Goal: Information Seeking & Learning: Check status

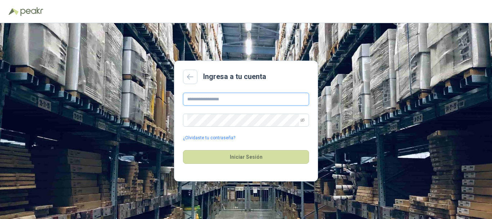
click at [264, 101] on input "text" at bounding box center [246, 99] width 126 height 13
type input "**********"
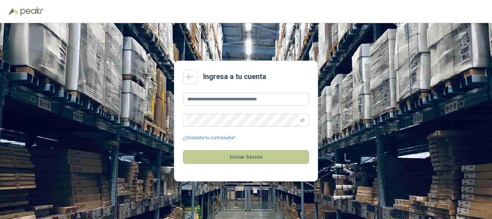
click at [259, 156] on button "Iniciar Sesión" at bounding box center [246, 157] width 126 height 14
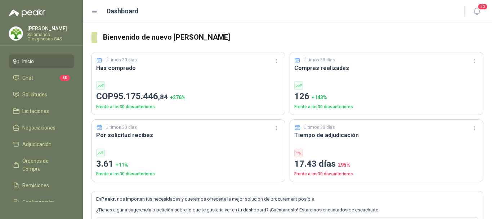
click at [54, 33] on p "Salamanca Oleaginosas SAS" at bounding box center [50, 36] width 47 height 9
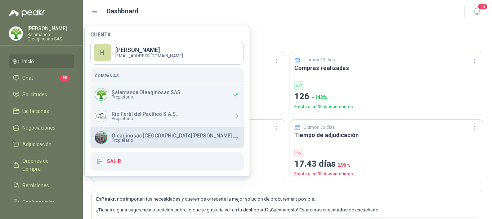
click at [135, 137] on p "Oleaginosas San Fernando" at bounding box center [172, 135] width 120 height 5
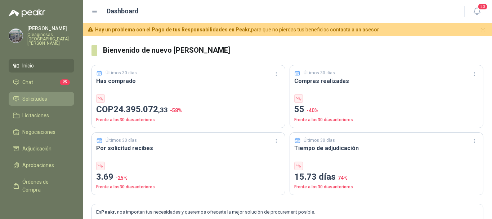
click at [43, 95] on span "Solicitudes" at bounding box center [34, 99] width 25 height 8
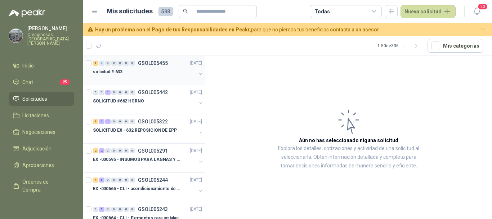
click at [135, 70] on div "solicitud # 633" at bounding box center [144, 71] width 103 height 9
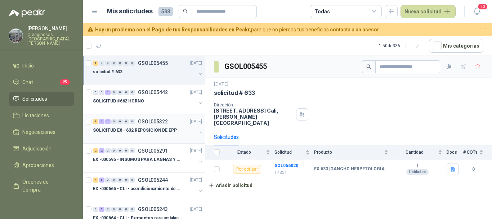
click at [149, 132] on p "SOLICITUD EX - 632 REPOSICION DE EPP" at bounding box center [135, 130] width 84 height 7
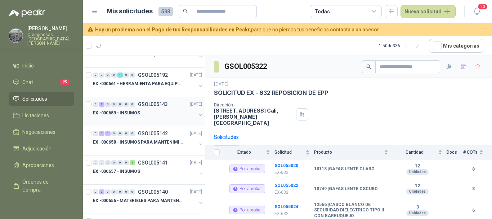
scroll to position [180, 0]
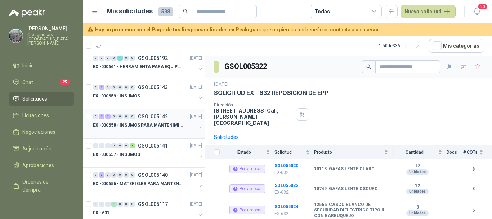
click at [160, 130] on div at bounding box center [144, 132] width 103 height 6
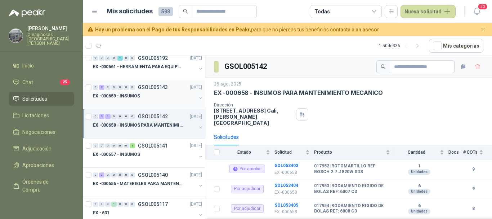
click at [159, 97] on div "EX -000659 - INSUMOS" at bounding box center [144, 96] width 103 height 9
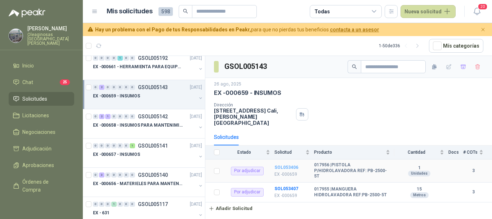
click at [288, 165] on b "SOL053406" at bounding box center [287, 167] width 24 height 5
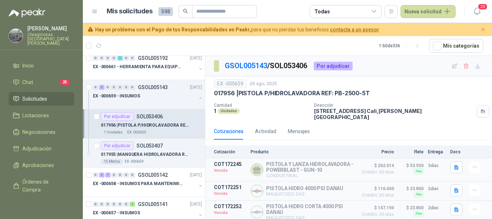
click at [216, 43] on article "1 - 50 de 336 Mís categorías" at bounding box center [288, 45] width 410 height 19
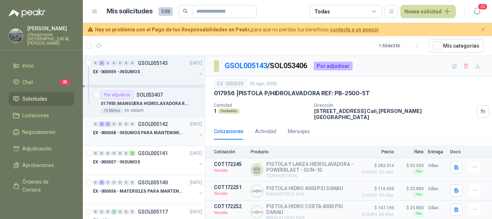
scroll to position [252, 0]
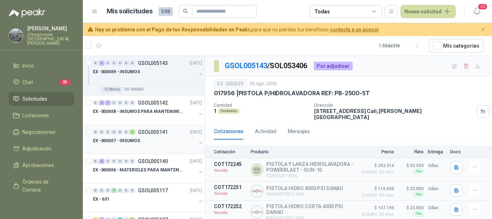
click at [164, 141] on div "EX -000657 - INSUMOS" at bounding box center [144, 140] width 103 height 9
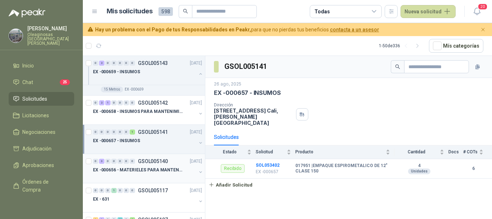
scroll to position [288, 0]
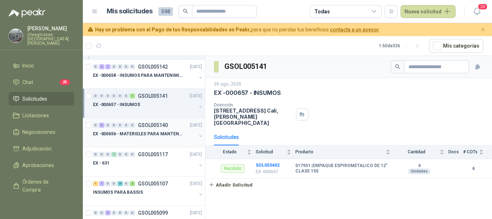
click at [154, 139] on div at bounding box center [144, 141] width 103 height 6
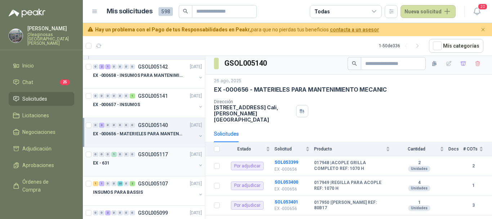
scroll to position [324, 0]
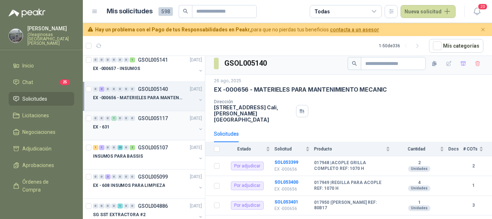
click at [142, 125] on div "EX - 631" at bounding box center [144, 127] width 103 height 9
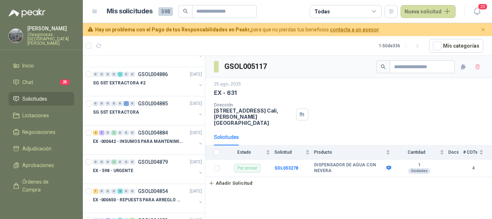
scroll to position [469, 0]
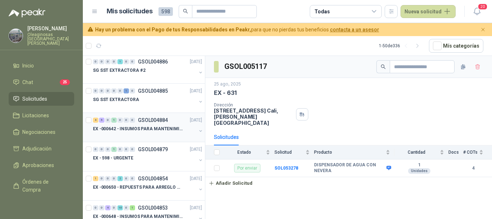
click at [160, 132] on p "EX -000642 - INSUMOS PARA MANTENIMIENTO PREVENTIVO" at bounding box center [138, 128] width 90 height 7
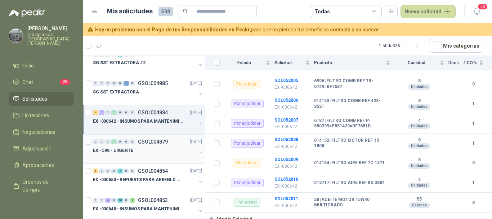
scroll to position [505, 0]
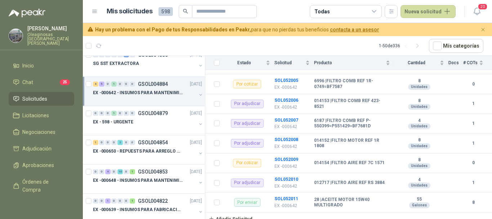
click at [163, 96] on p "EX -000642 - INSUMOS PARA MANTENIMIENTO PREVENTIVO" at bounding box center [138, 92] width 90 height 7
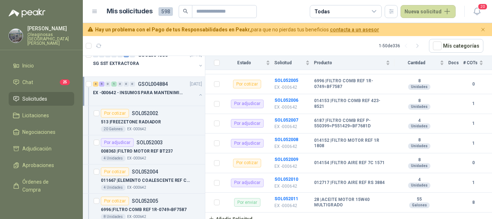
scroll to position [3, 0]
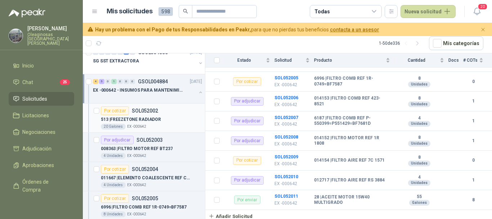
click at [178, 123] on div "513 | FREEZETONE RADIADOR" at bounding box center [151, 119] width 101 height 9
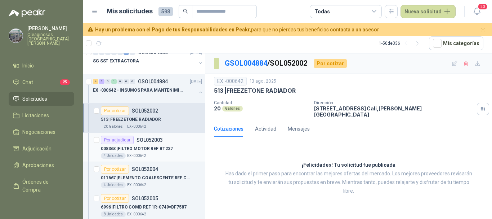
click at [175, 150] on div "008363 | FILTRO MOTOR REF BT237" at bounding box center [151, 148] width 101 height 9
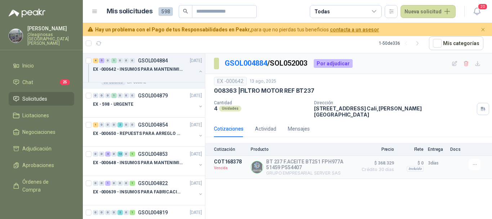
scroll to position [829, 0]
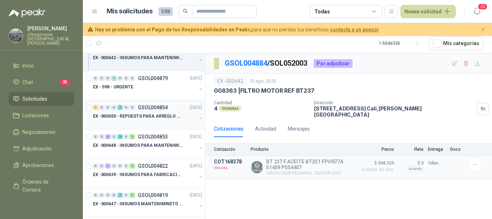
click at [167, 121] on div at bounding box center [144, 123] width 103 height 6
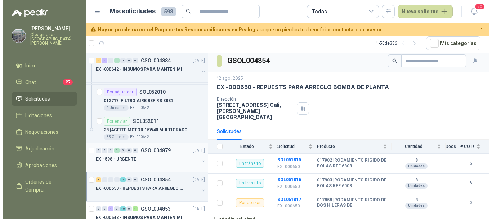
scroll to position [541, 0]
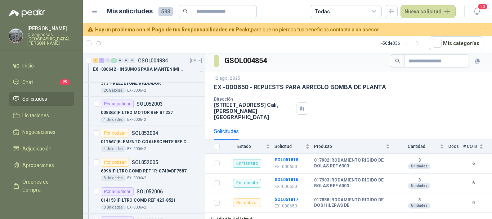
click at [35, 31] on p "[PERSON_NAME]" at bounding box center [50, 28] width 47 height 5
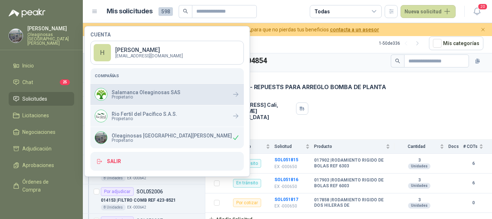
click at [124, 93] on p "Salamanca Oleaginosas SAS" at bounding box center [146, 92] width 69 height 5
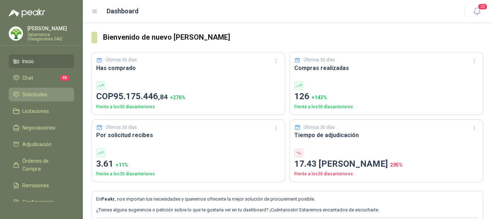
click at [32, 95] on span "Solicitudes" at bounding box center [34, 94] width 25 height 8
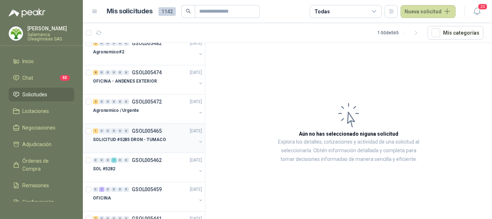
scroll to position [72, 0]
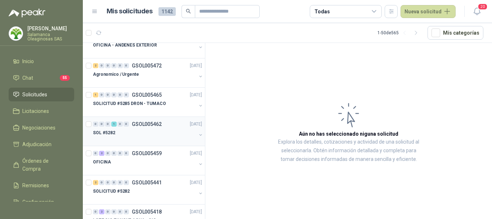
click at [149, 130] on div "SOL #5282" at bounding box center [144, 132] width 103 height 9
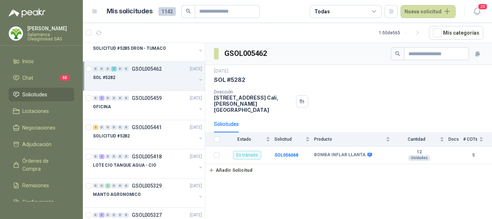
scroll to position [144, 0]
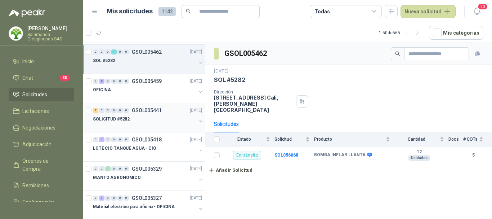
click at [149, 121] on div "SOLICITUD #5282" at bounding box center [144, 119] width 103 height 9
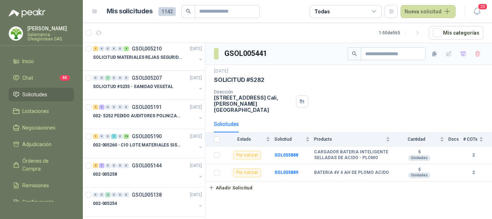
scroll to position [505, 0]
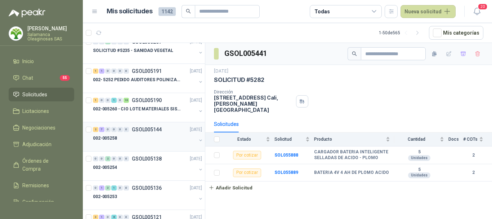
click at [172, 137] on div "002-005258" at bounding box center [144, 138] width 103 height 9
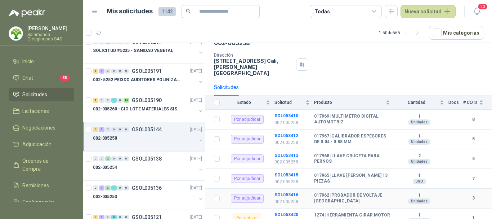
scroll to position [109, 0]
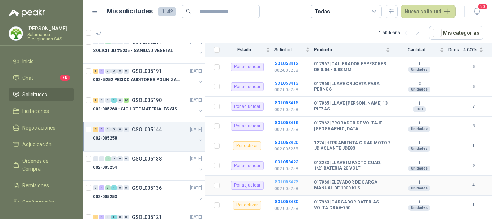
click at [284, 179] on b "SOL053423" at bounding box center [287, 181] width 24 height 5
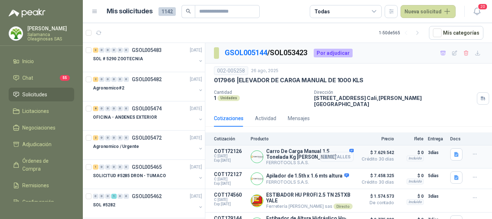
scroll to position [18, 0]
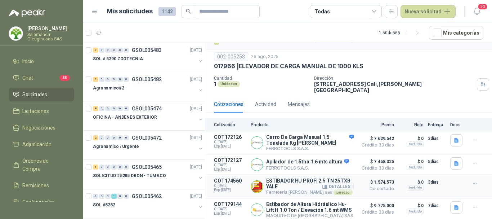
click at [340, 182] on button "Detalles" at bounding box center [337, 187] width 34 height 10
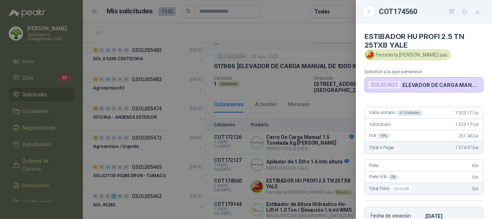
scroll to position [127, 0]
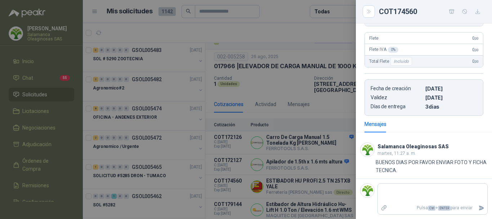
click at [300, 36] on div at bounding box center [246, 109] width 492 height 219
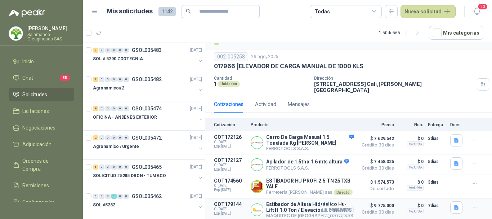
click at [339, 205] on button "Detalles" at bounding box center [337, 210] width 34 height 10
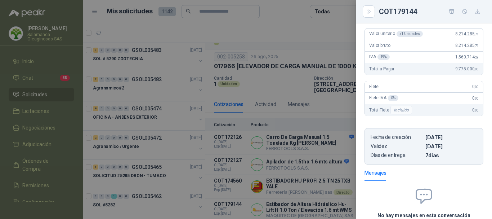
scroll to position [0, 0]
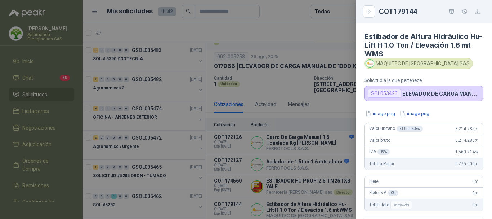
drag, startPoint x: 265, startPoint y: 25, endPoint x: 296, endPoint y: 111, distance: 92.2
click at [266, 28] on div at bounding box center [246, 109] width 492 height 219
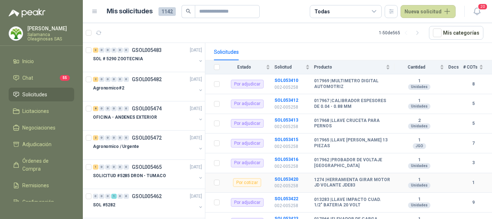
scroll to position [109, 0]
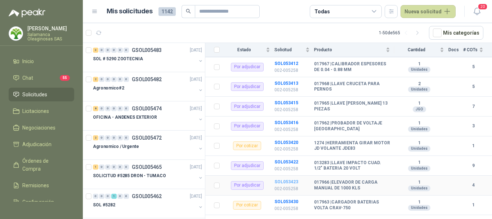
click at [287, 179] on b "SOL053423" at bounding box center [287, 181] width 24 height 5
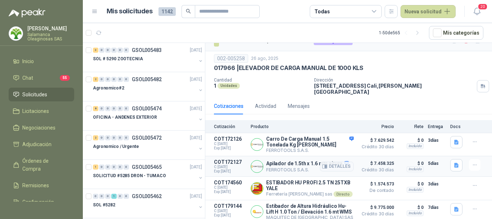
scroll to position [18, 0]
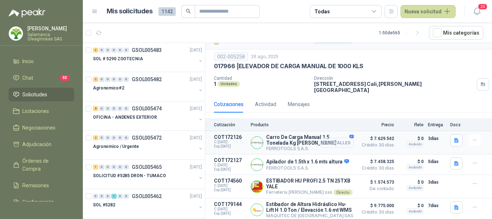
click at [340, 138] on button "Detalles" at bounding box center [337, 143] width 34 height 10
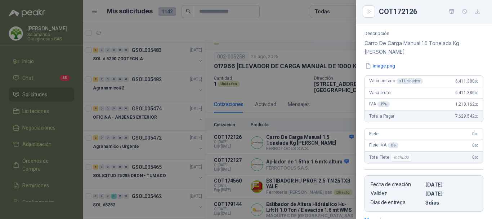
scroll to position [0, 0]
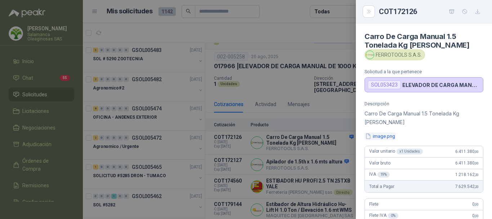
click at [385, 138] on button "image.png" at bounding box center [380, 136] width 31 height 8
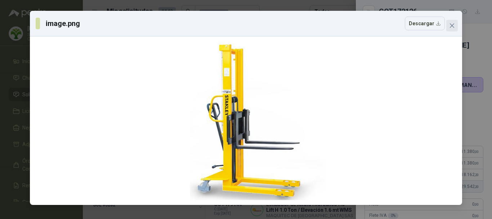
click at [450, 27] on icon "close" at bounding box center [453, 26] width 6 height 6
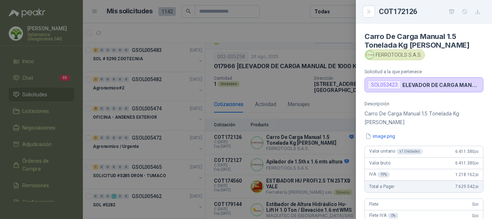
click at [301, 35] on div at bounding box center [246, 109] width 492 height 219
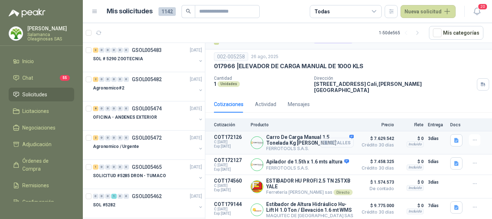
click at [340, 138] on button "Detalles" at bounding box center [337, 143] width 34 height 10
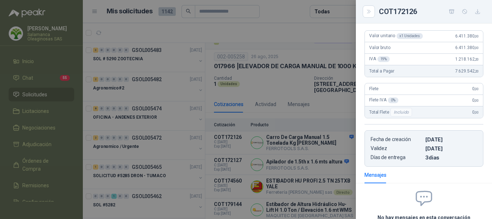
scroll to position [0, 0]
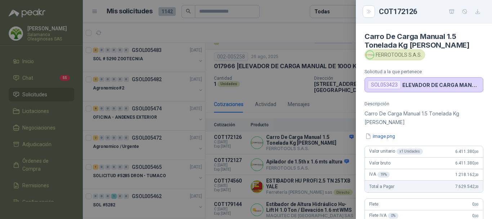
click at [248, 26] on div at bounding box center [246, 109] width 492 height 219
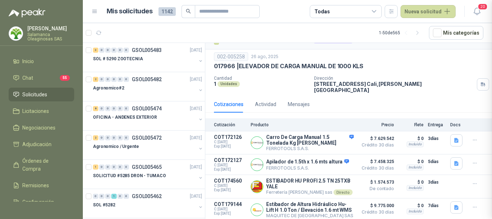
scroll to position [183, 0]
click at [289, 11] on article "Mis solicitudes 1142 Todas Nueva solicitud" at bounding box center [282, 11] width 350 height 13
